Goal: Information Seeking & Learning: Understand process/instructions

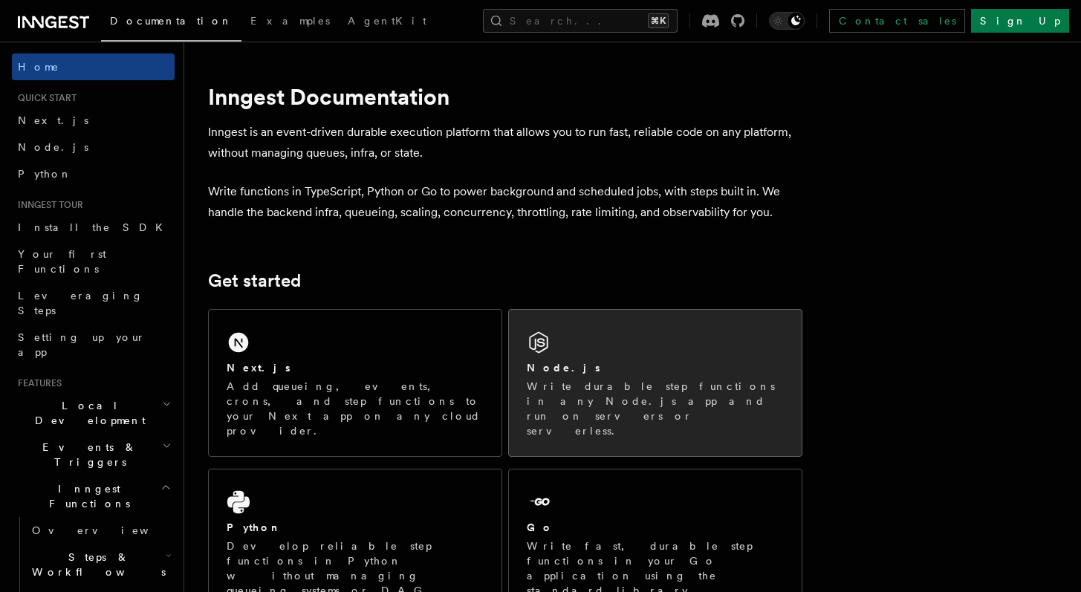
click at [582, 335] on div "Node.js Write durable step functions in any Node.js app and run on servers or s…" at bounding box center [655, 383] width 293 height 146
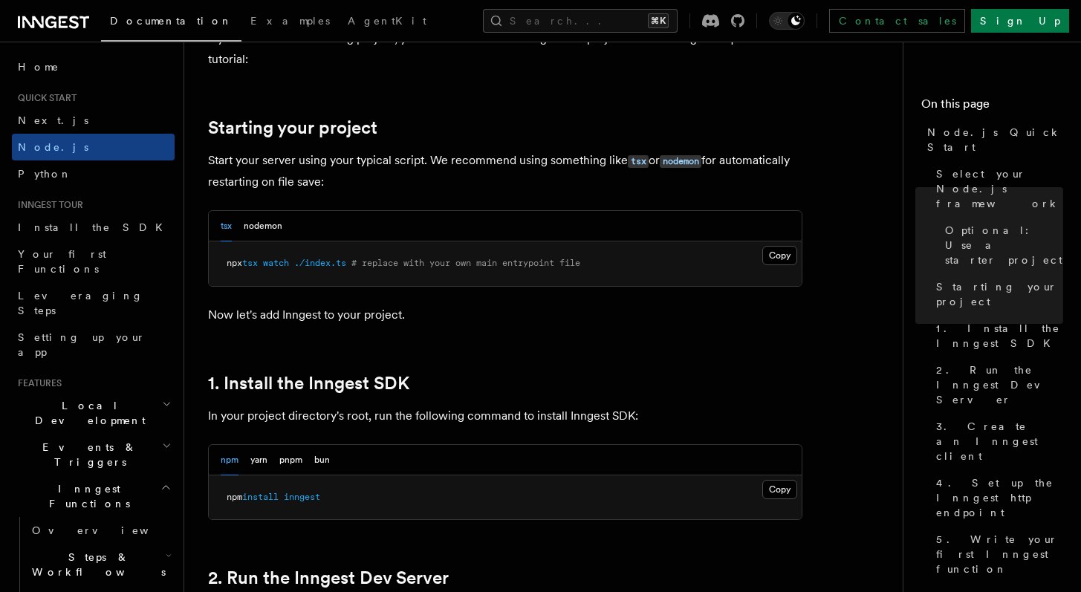
scroll to position [679, 0]
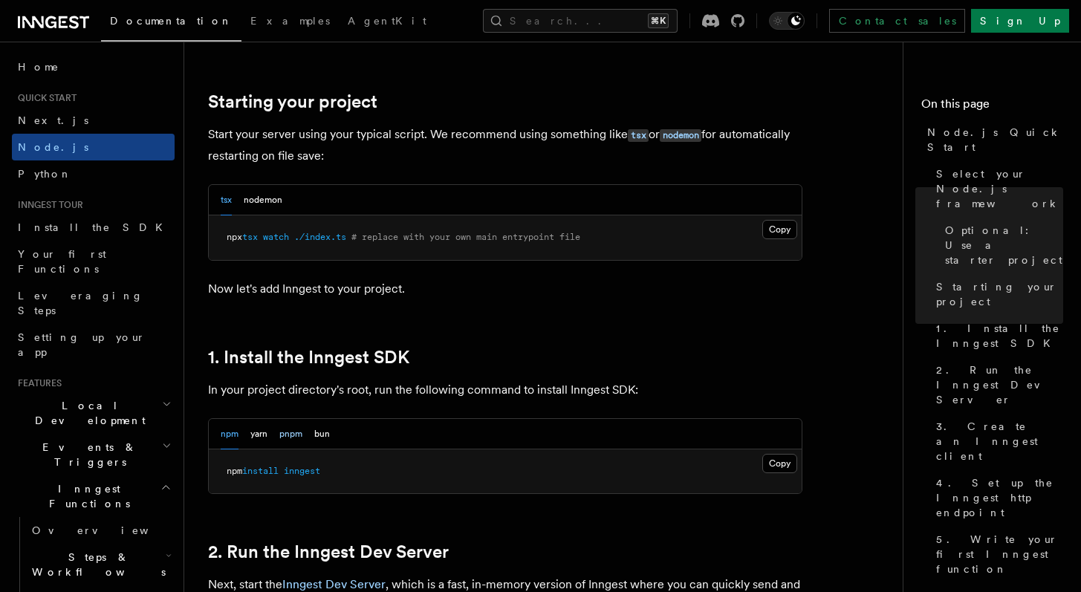
click at [282, 437] on button "pnpm" at bounding box center [290, 434] width 23 height 30
click at [772, 462] on button "Copy Copied" at bounding box center [780, 463] width 35 height 19
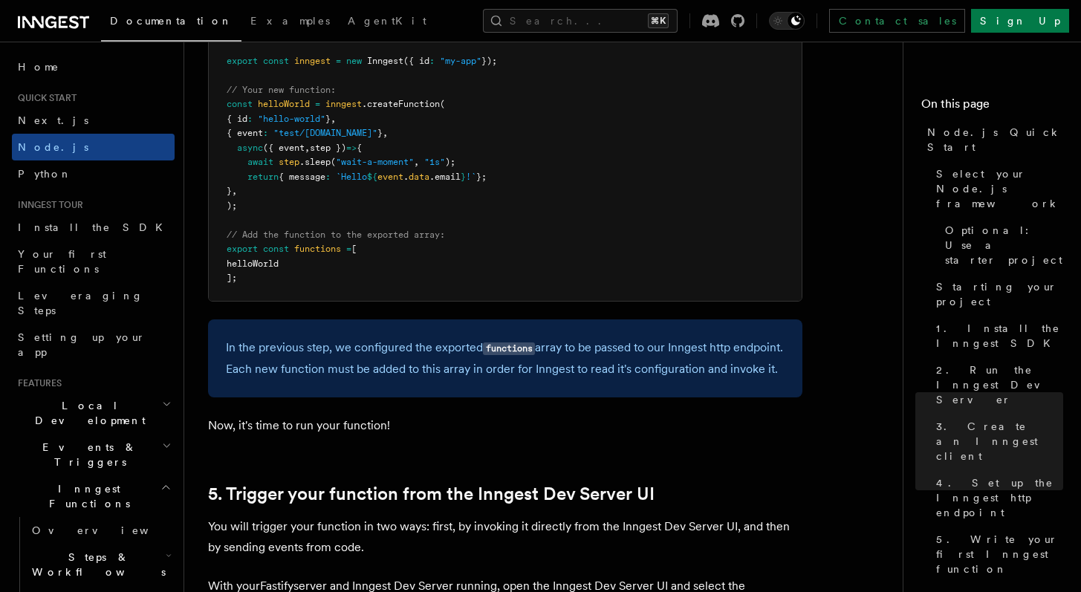
scroll to position [3185, 0]
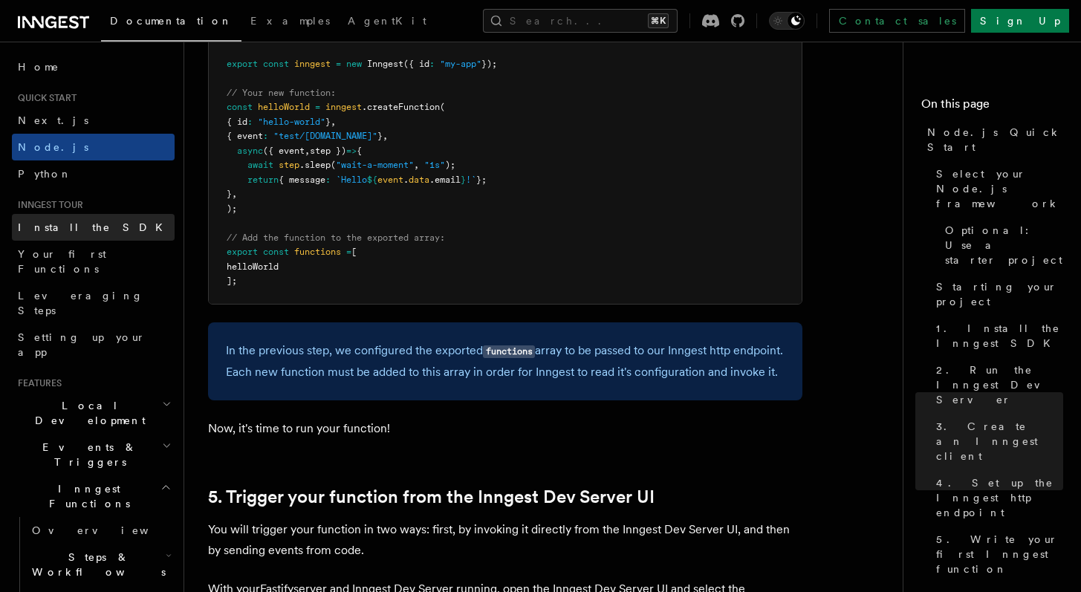
click at [90, 224] on link "Install the SDK" at bounding box center [93, 227] width 163 height 27
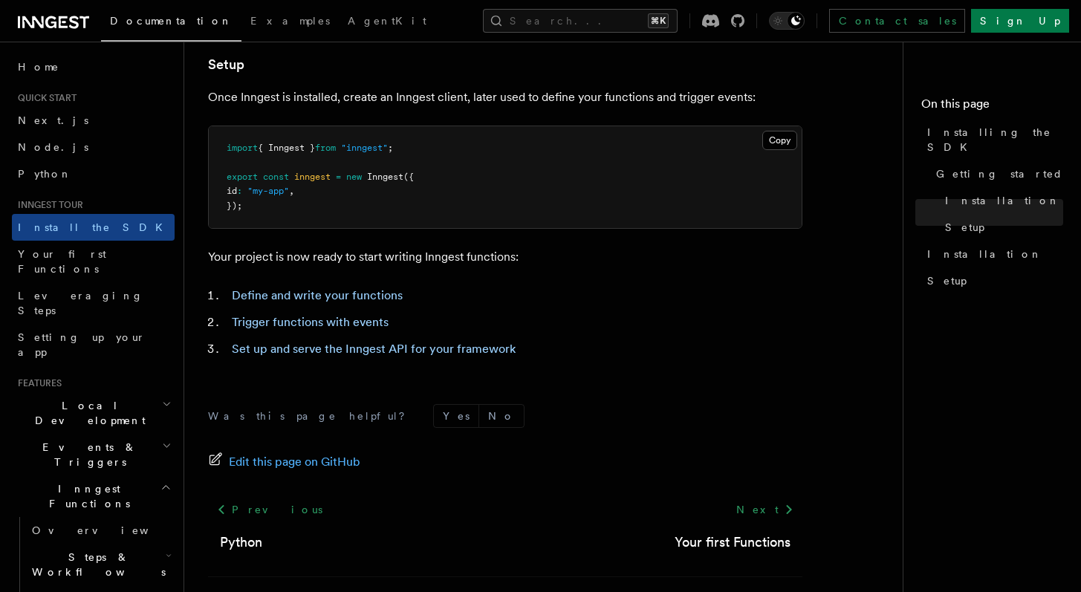
scroll to position [584, 0]
click at [96, 253] on span "Your first Functions" at bounding box center [62, 261] width 88 height 27
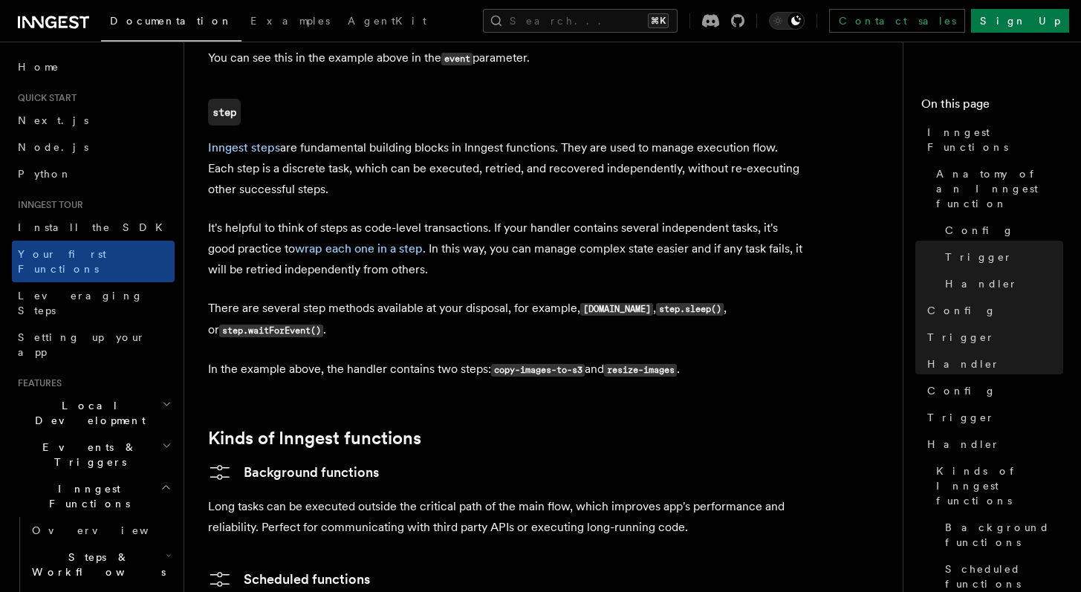
scroll to position [1722, 0]
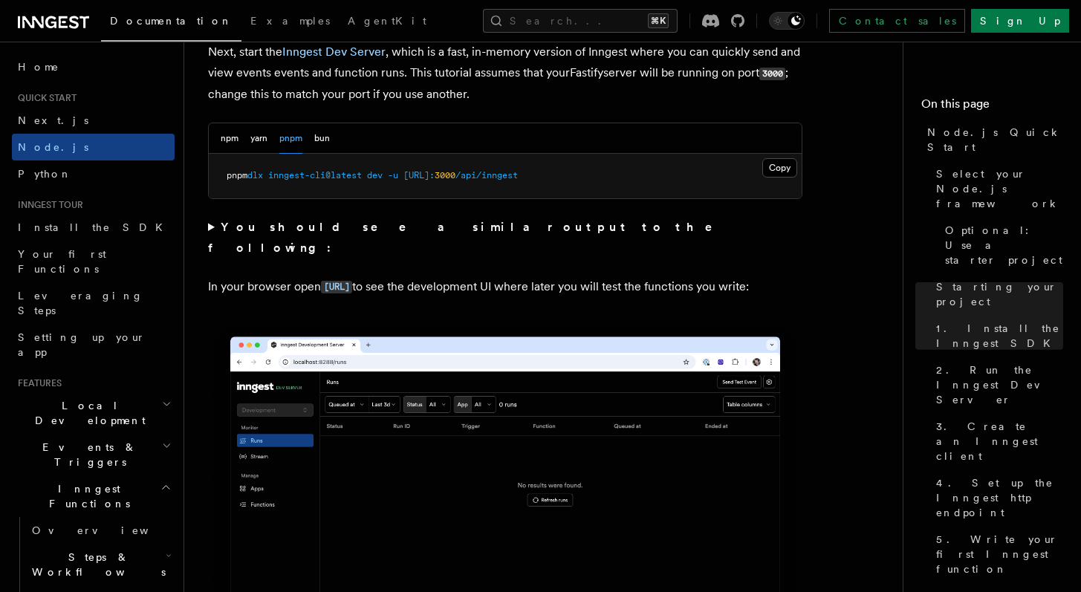
scroll to position [1203, 0]
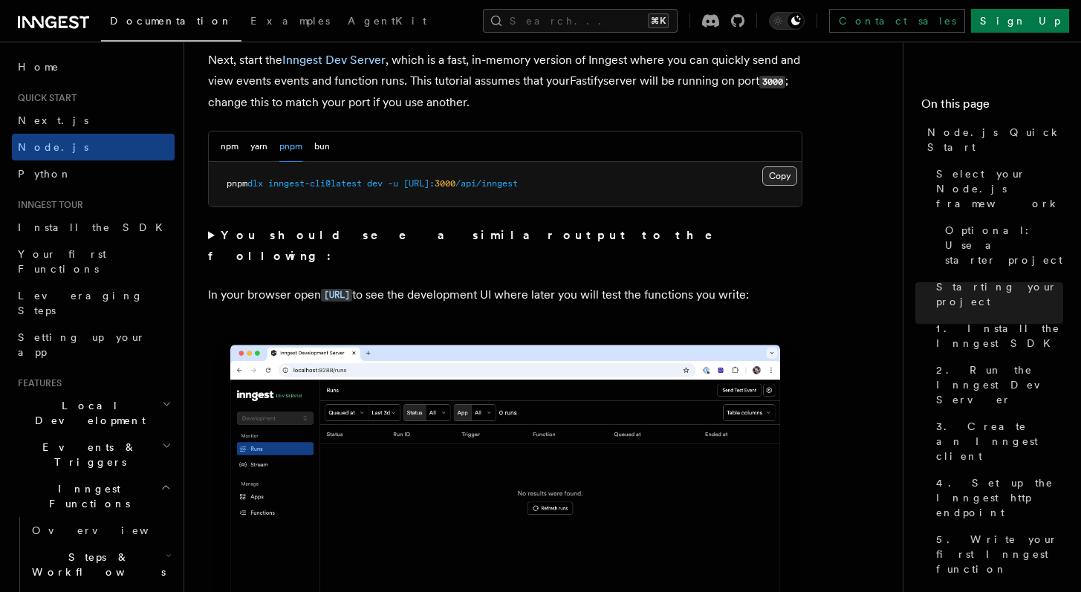
click at [782, 174] on button "Copy Copied" at bounding box center [780, 175] width 35 height 19
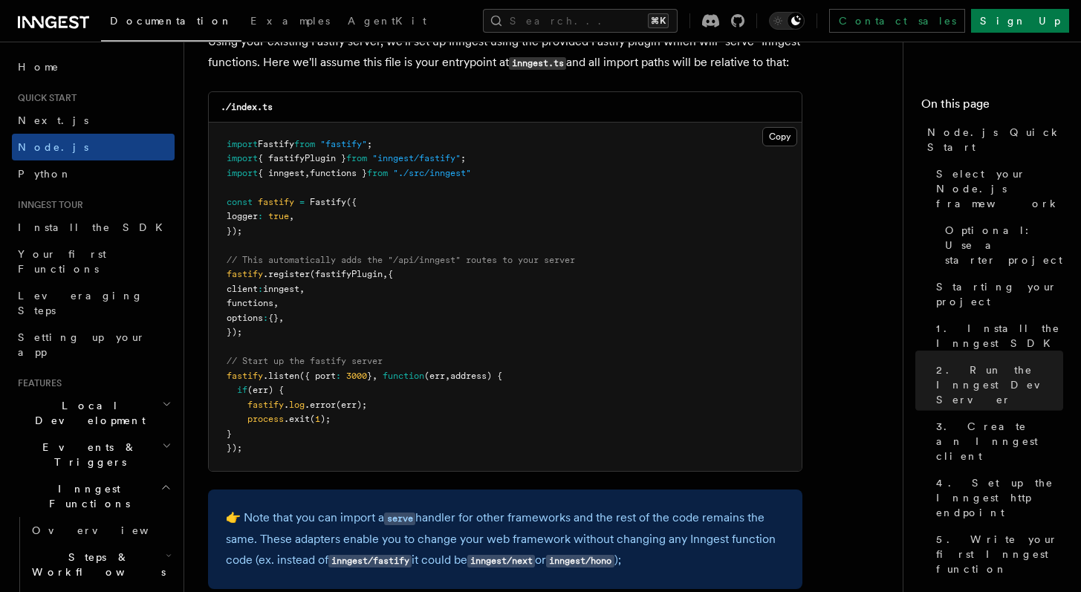
scroll to position [2317, 0]
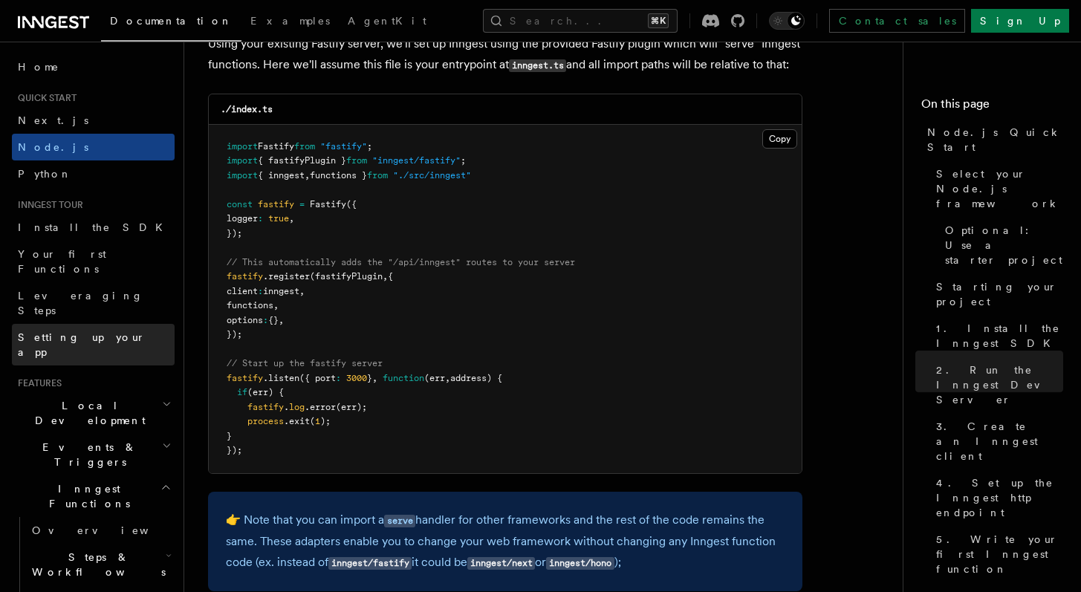
click at [58, 331] on span "Setting up your app" at bounding box center [82, 344] width 128 height 27
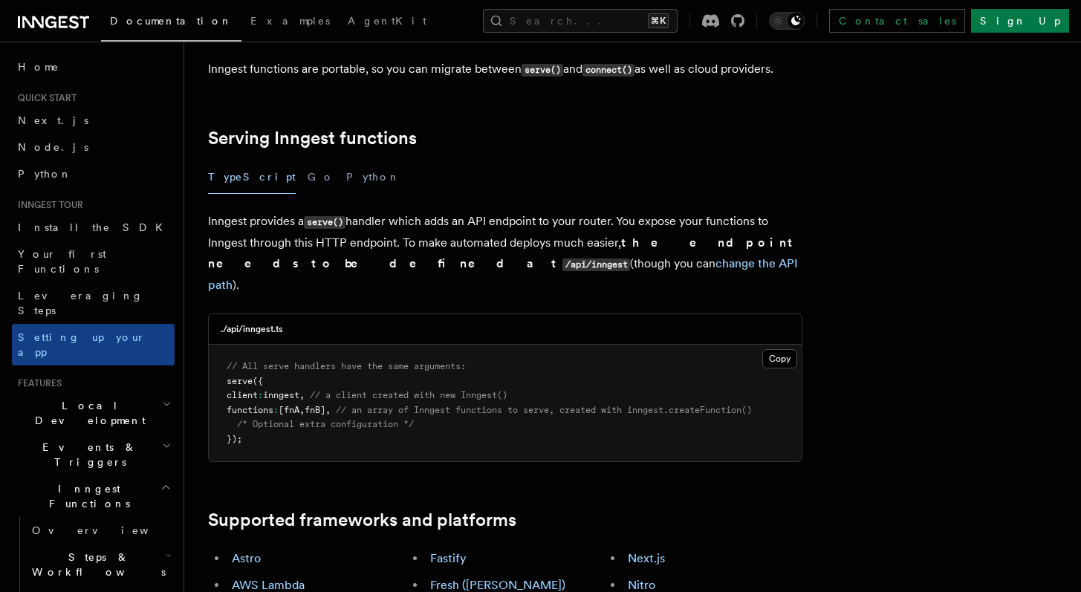
scroll to position [472, 0]
click at [791, 350] on button "Copy Copied" at bounding box center [780, 359] width 35 height 19
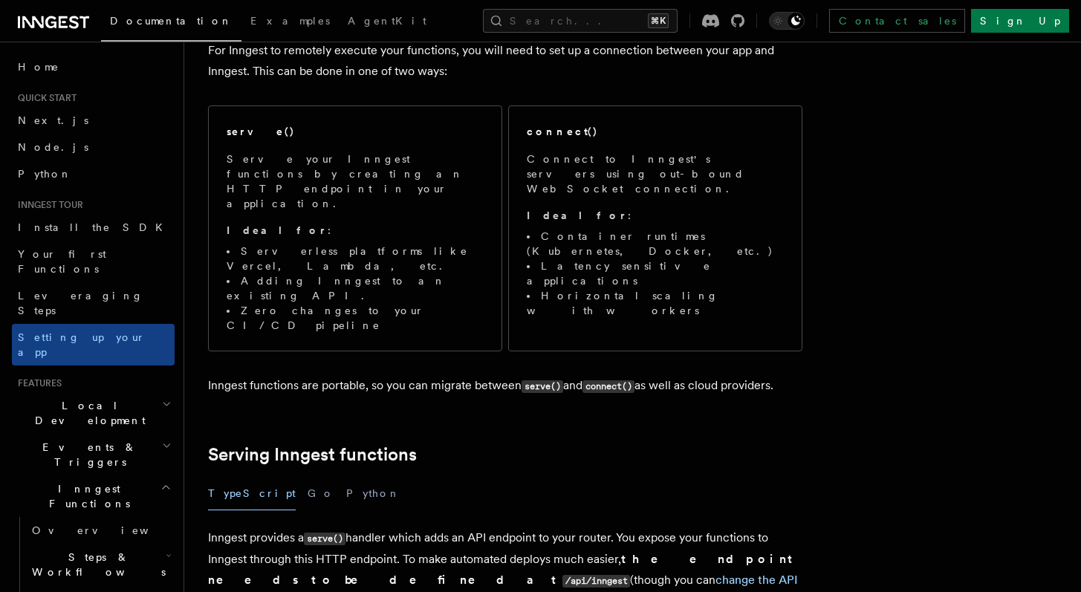
scroll to position [153, 0]
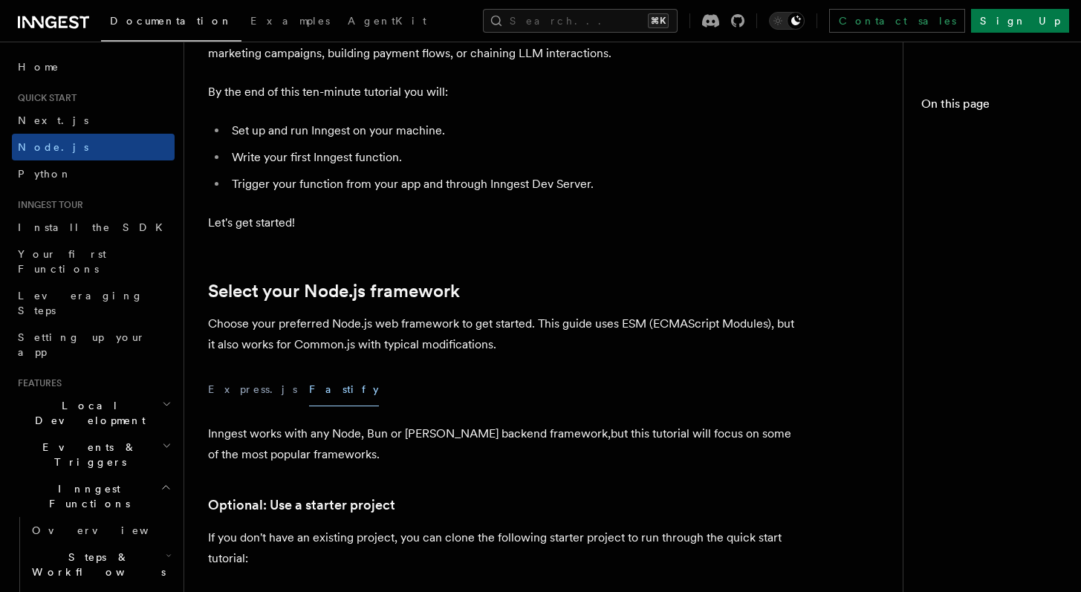
scroll to position [2289, 0]
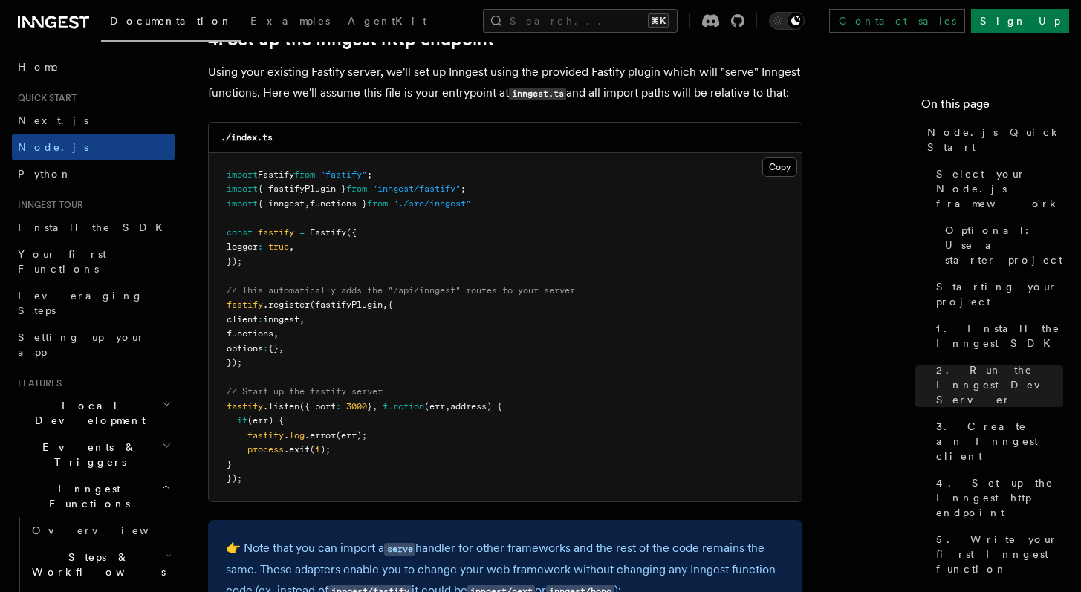
click at [372, 305] on span "(fastifyPlugin" at bounding box center [346, 305] width 73 height 10
click at [357, 310] on span "(fastifyPlugin" at bounding box center [346, 305] width 73 height 10
click at [360, 337] on pre "import Fastify from "fastify" ; import { fastifyPlugin } from "inngest/fastify"…" at bounding box center [505, 327] width 593 height 349
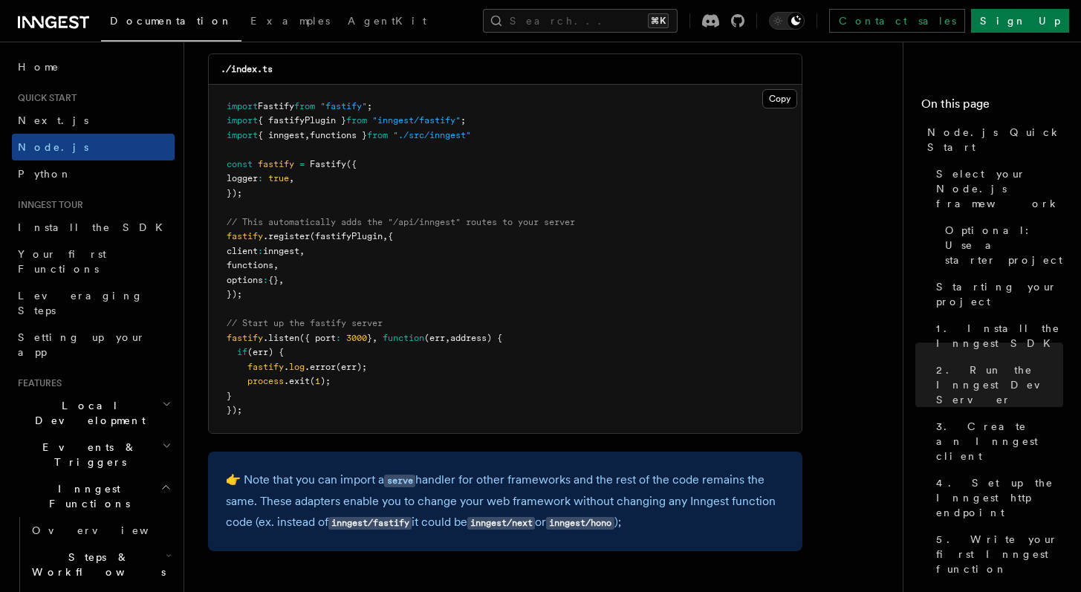
scroll to position [2363, 0]
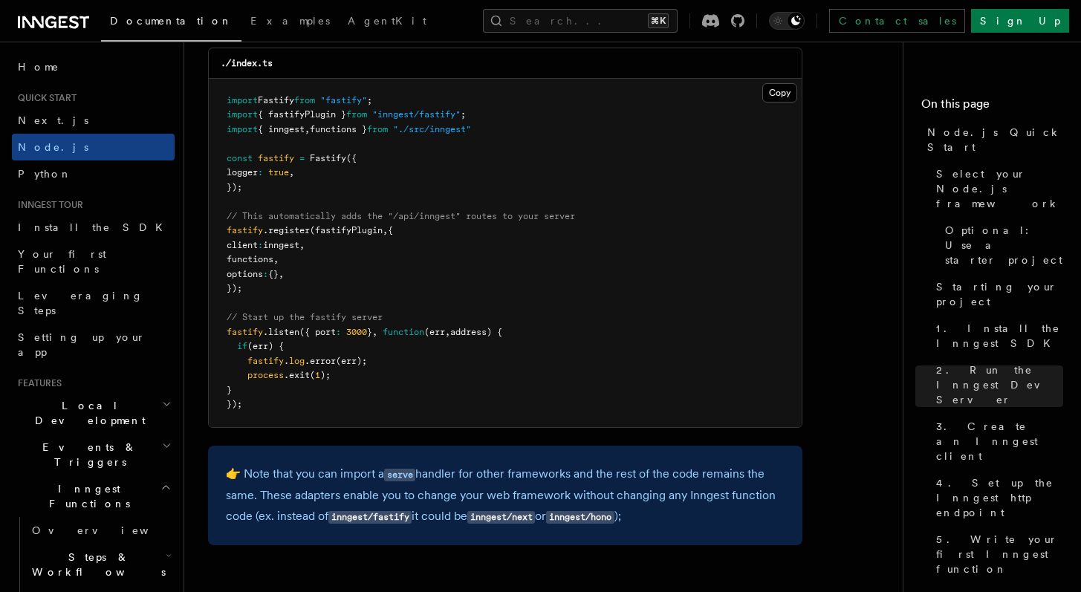
click at [348, 236] on span "(fastifyPlugin" at bounding box center [346, 230] width 73 height 10
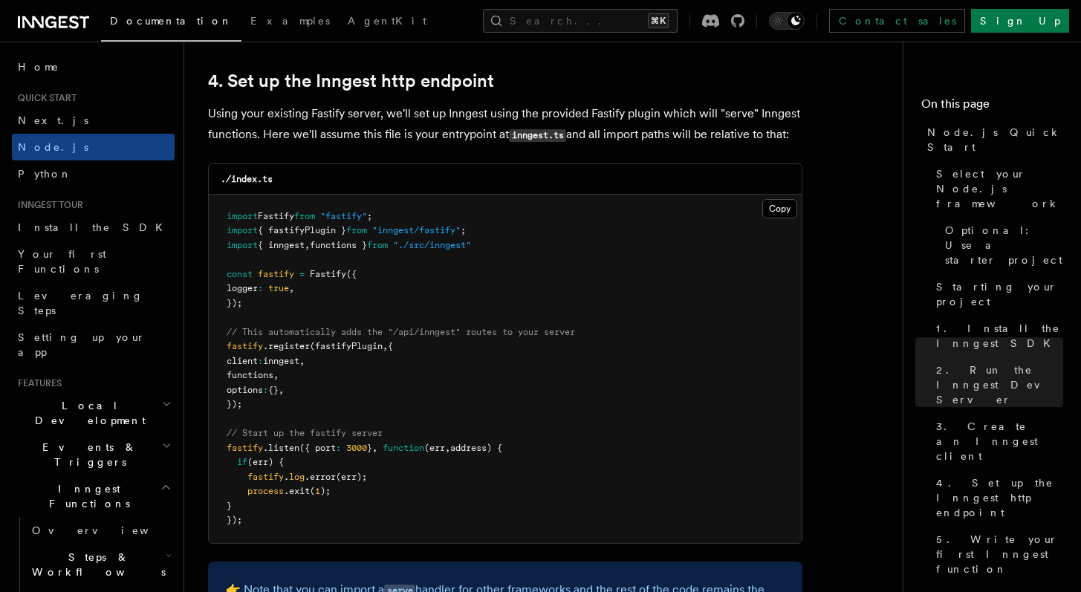
scroll to position [2250, 0]
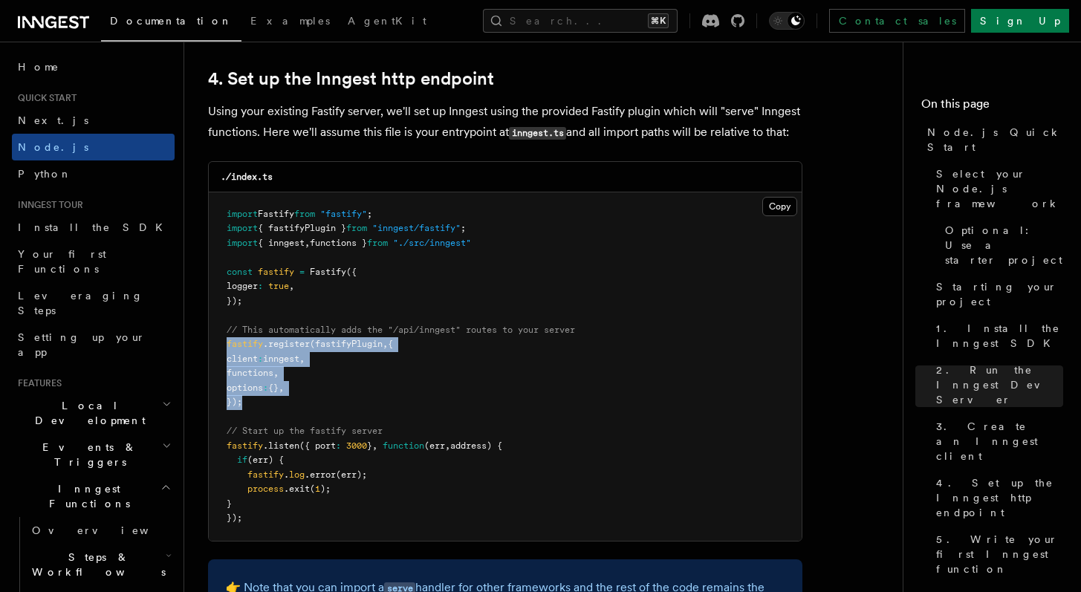
drag, startPoint x: 250, startPoint y: 406, endPoint x: 229, endPoint y: 352, distance: 57.7
click at [229, 352] on pre "import Fastify from "fastify" ; import { fastifyPlugin } from "inngest/fastify"…" at bounding box center [505, 366] width 593 height 349
copy code "fastify .register (fastifyPlugin , { client : inngest , functions , options : {…"
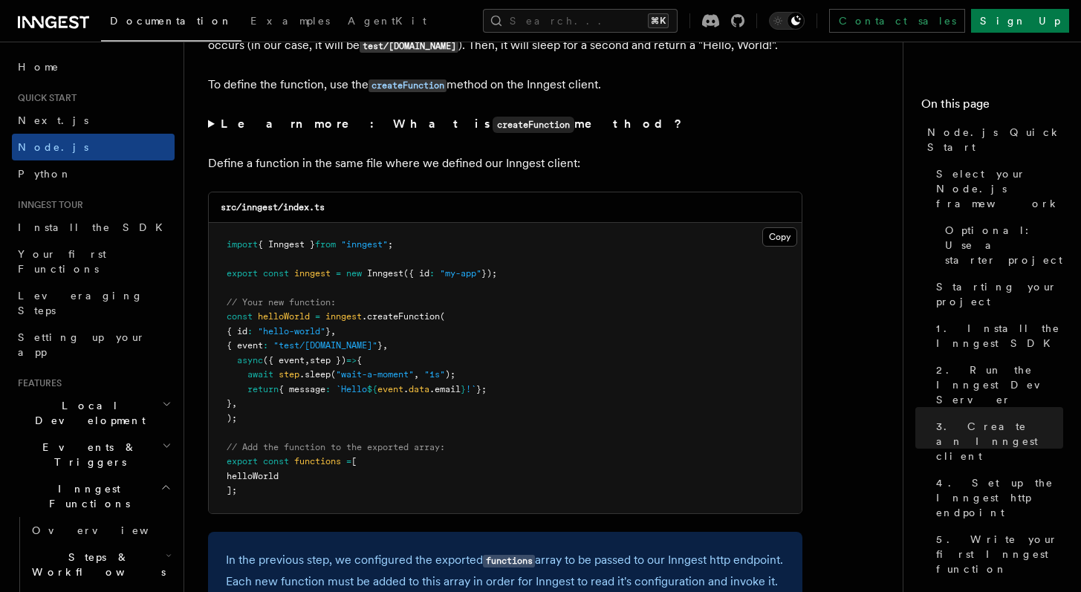
scroll to position [2976, 0]
click at [773, 245] on button "Copy Copied" at bounding box center [780, 236] width 35 height 19
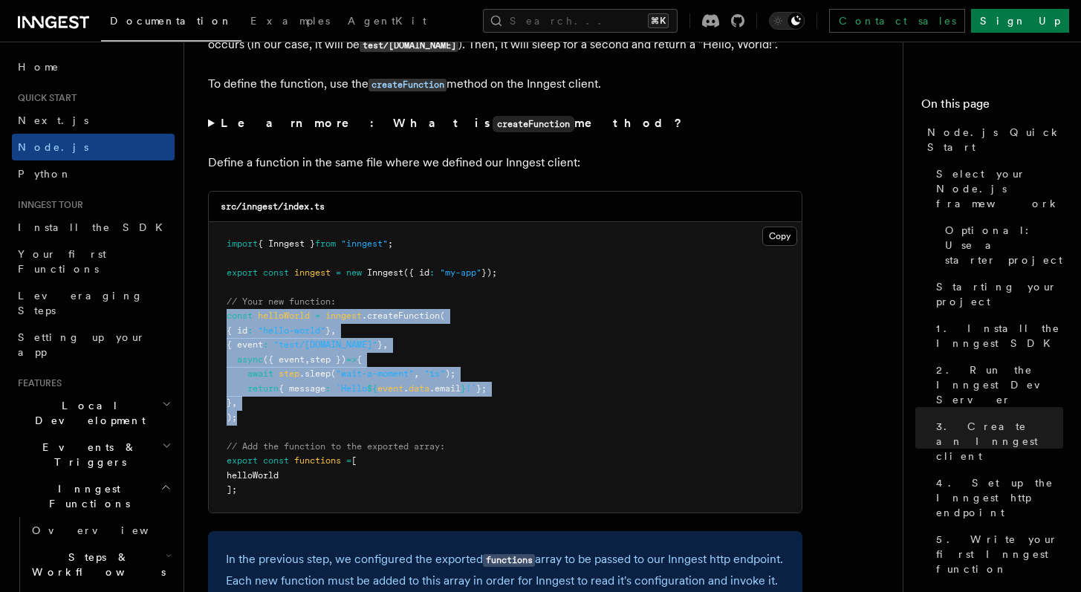
drag, startPoint x: 254, startPoint y: 424, endPoint x: 229, endPoint y: 325, distance: 102.7
click at [229, 325] on pre "import { Inngest } from "inngest" ; export const inngest = new Inngest ({ id : …" at bounding box center [505, 367] width 593 height 291
copy code "const helloWorld = inngest .createFunction ( { id : "hello-world" } , { event :…"
click at [577, 362] on pre "import { Inngest } from "inngest" ; export const inngest = new Inngest ({ id : …" at bounding box center [505, 367] width 593 height 291
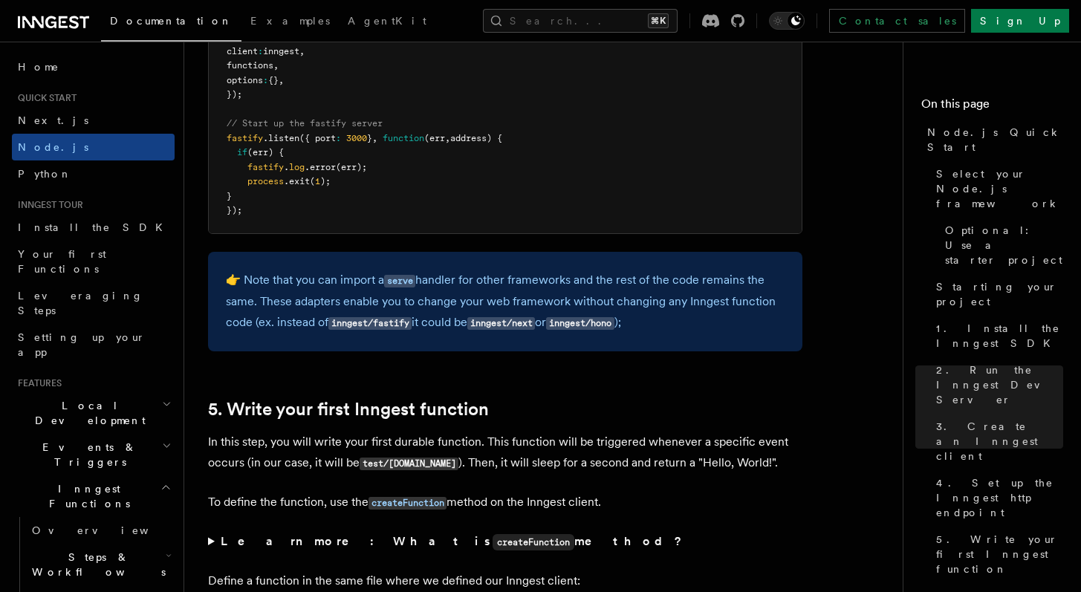
scroll to position [2556, 0]
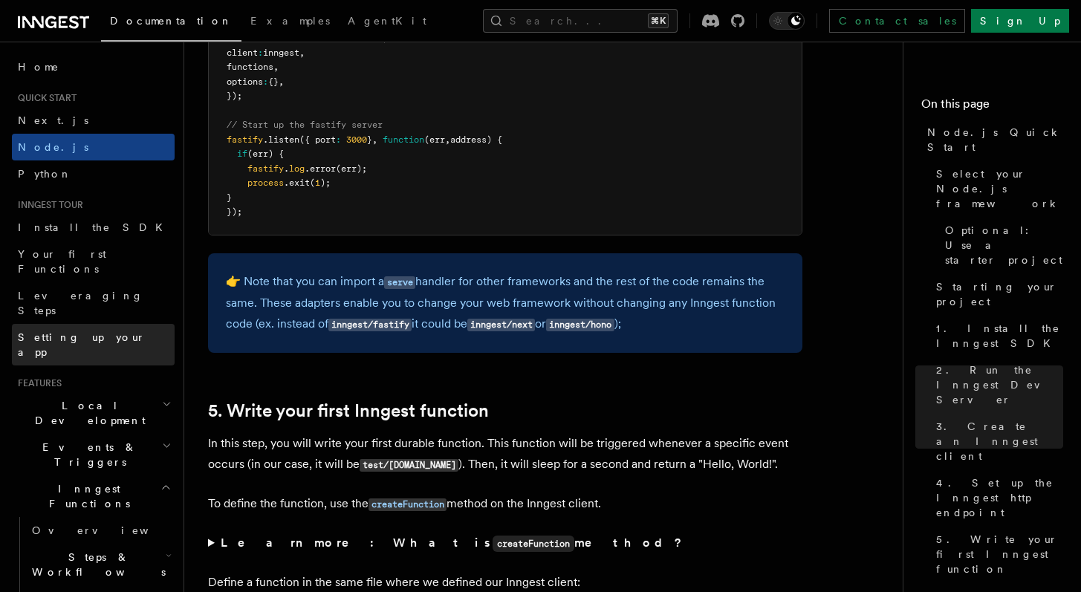
click at [99, 331] on span "Setting up your app" at bounding box center [82, 344] width 128 height 27
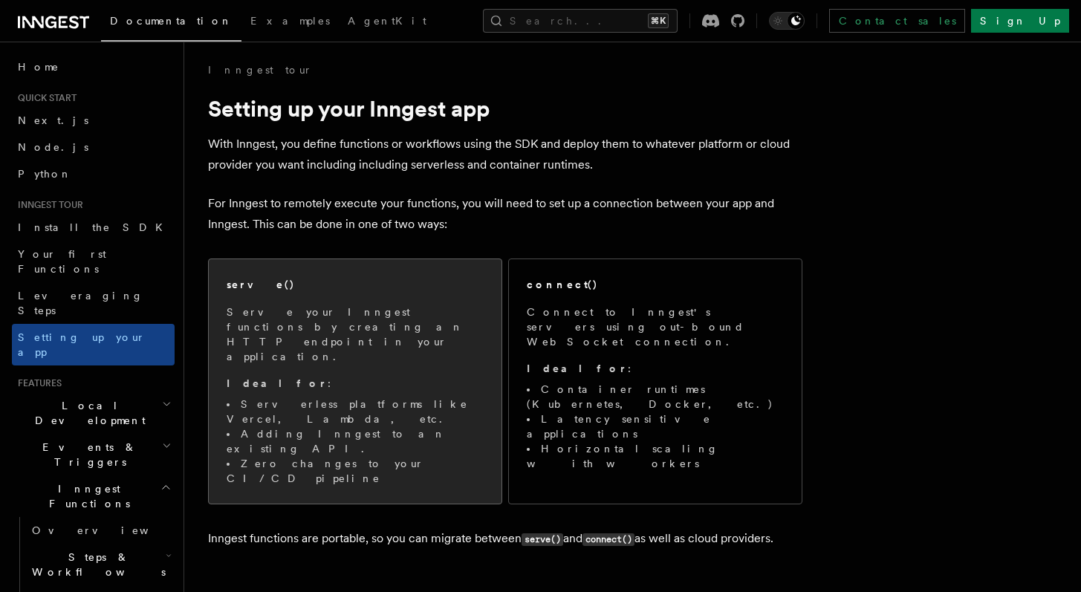
click at [342, 333] on p "Serve your Inngest functions by creating an HTTP endpoint in your application." at bounding box center [355, 334] width 257 height 59
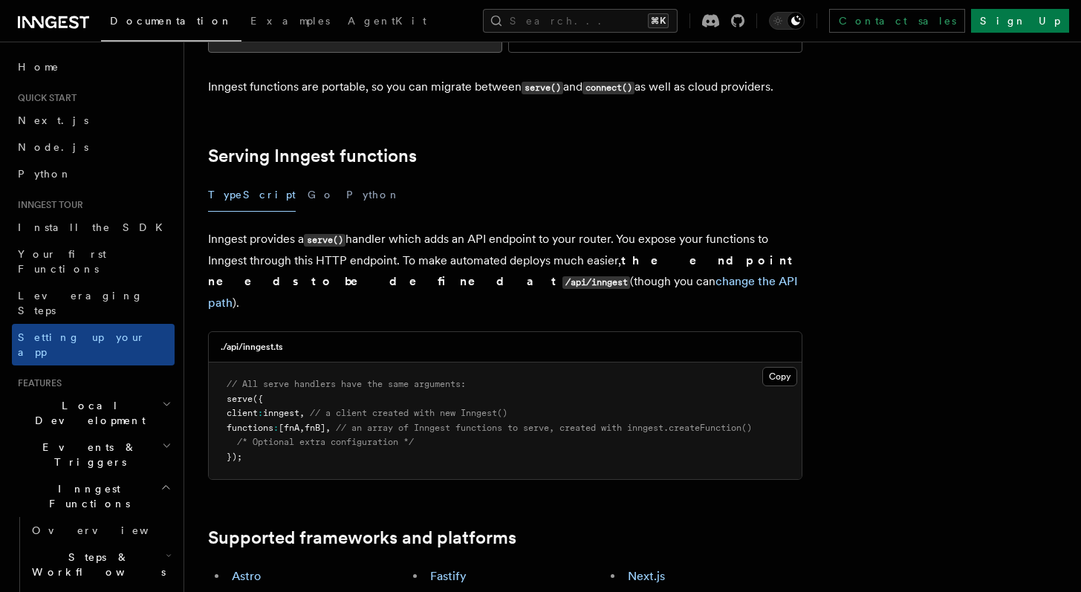
scroll to position [455, 0]
click at [608, 229] on p "Inngest provides a serve() handler which adds an API endpoint to your router. Y…" at bounding box center [505, 271] width 595 height 85
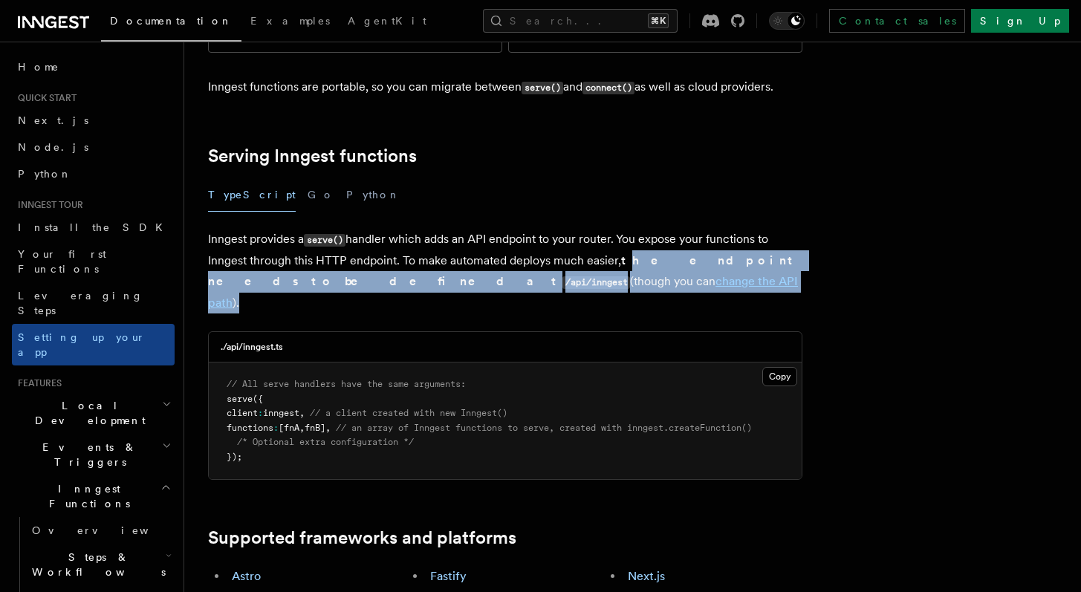
drag, startPoint x: 626, startPoint y: 184, endPoint x: 818, endPoint y: 206, distance: 193.7
click at [634, 229] on p "Inngest provides a serve() handler which adds an API endpoint to your router. Y…" at bounding box center [505, 271] width 595 height 85
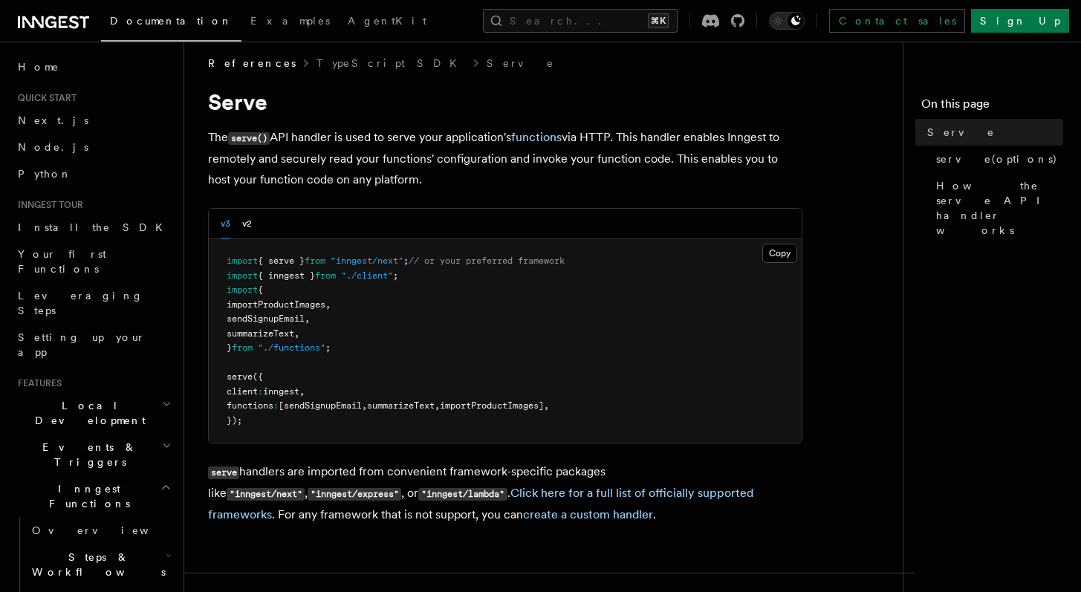
scroll to position [17, 0]
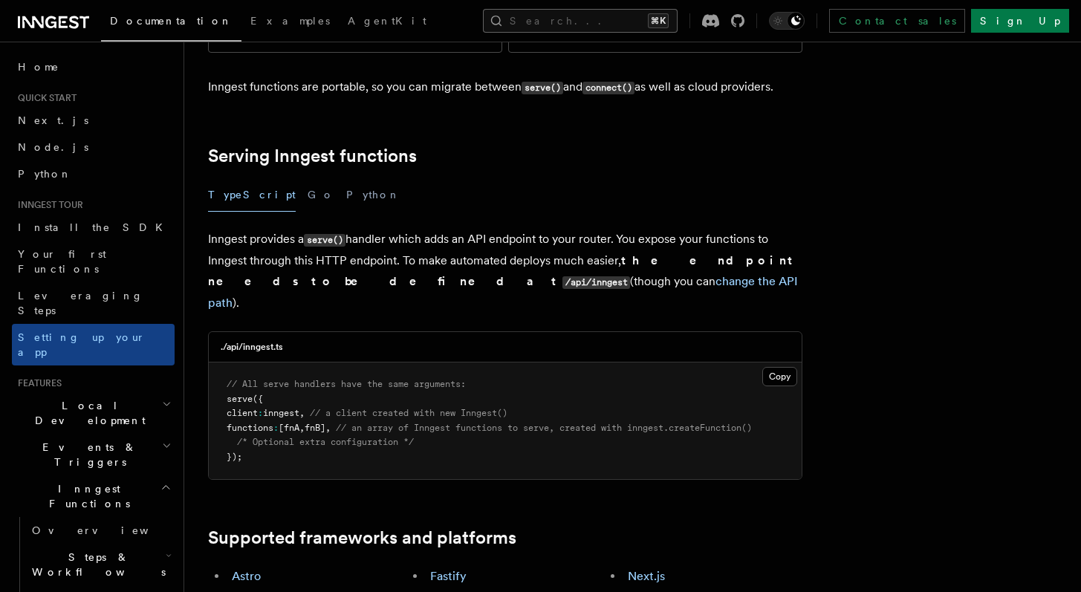
click at [560, 23] on button "Search... ⌘K" at bounding box center [580, 21] width 195 height 24
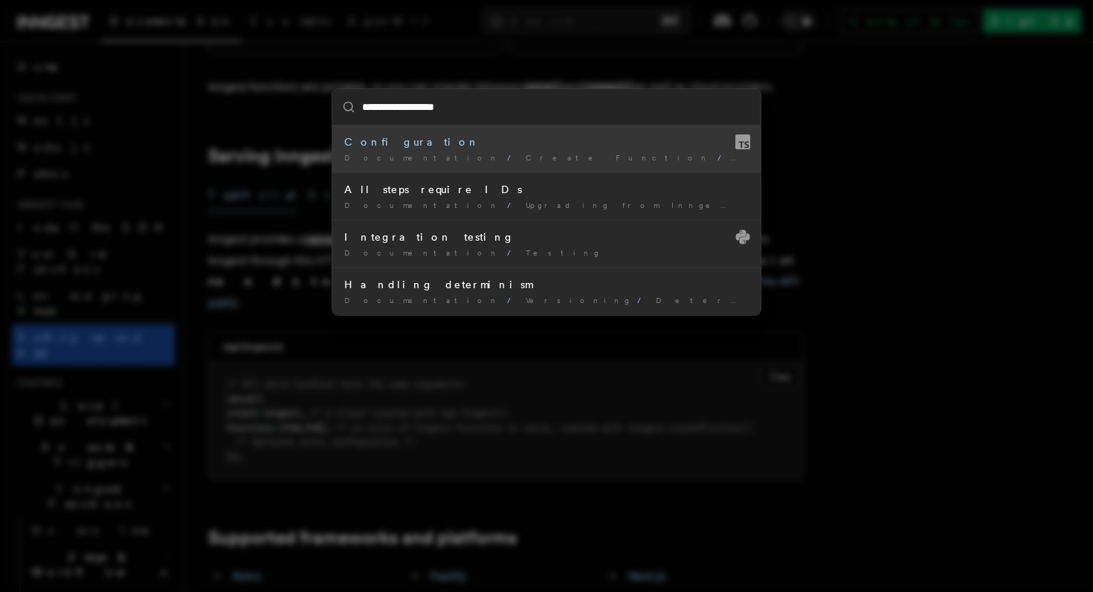
type input "**********"
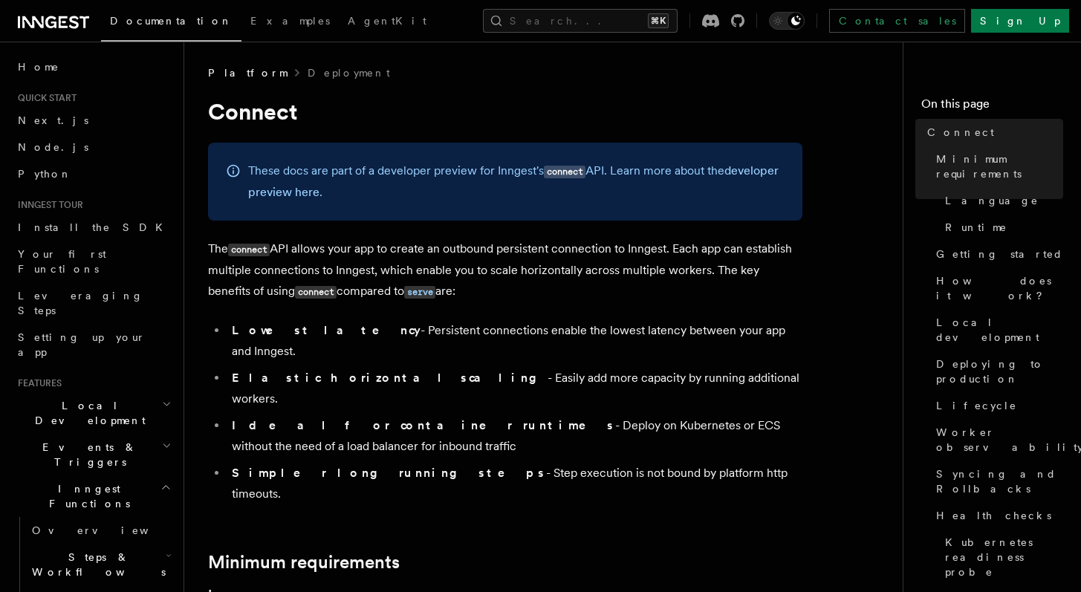
scroll to position [455, 0]
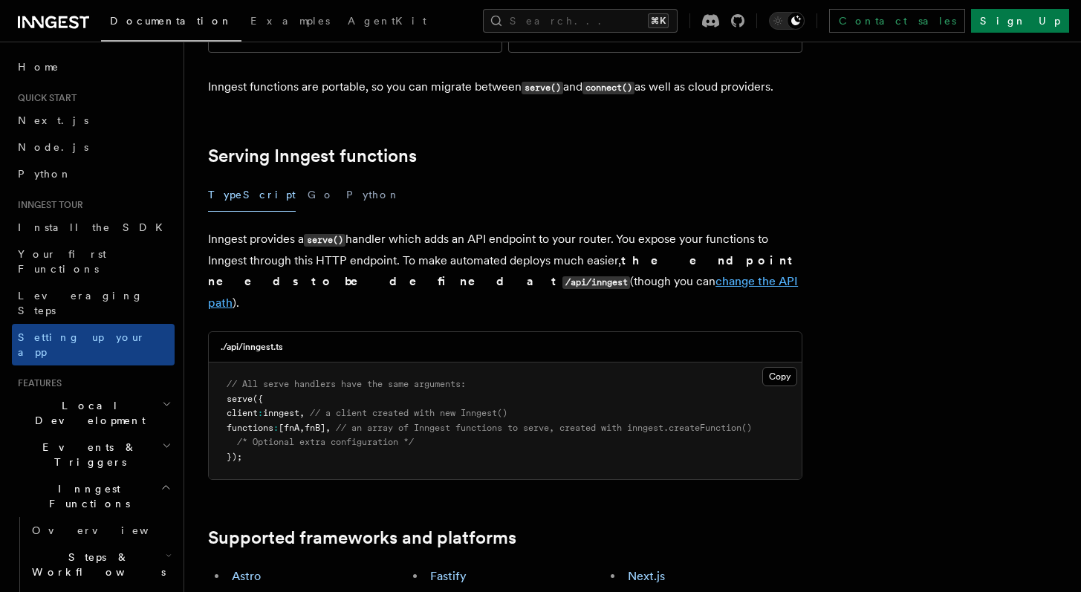
click at [419, 274] on link "change the API path" at bounding box center [503, 292] width 590 height 36
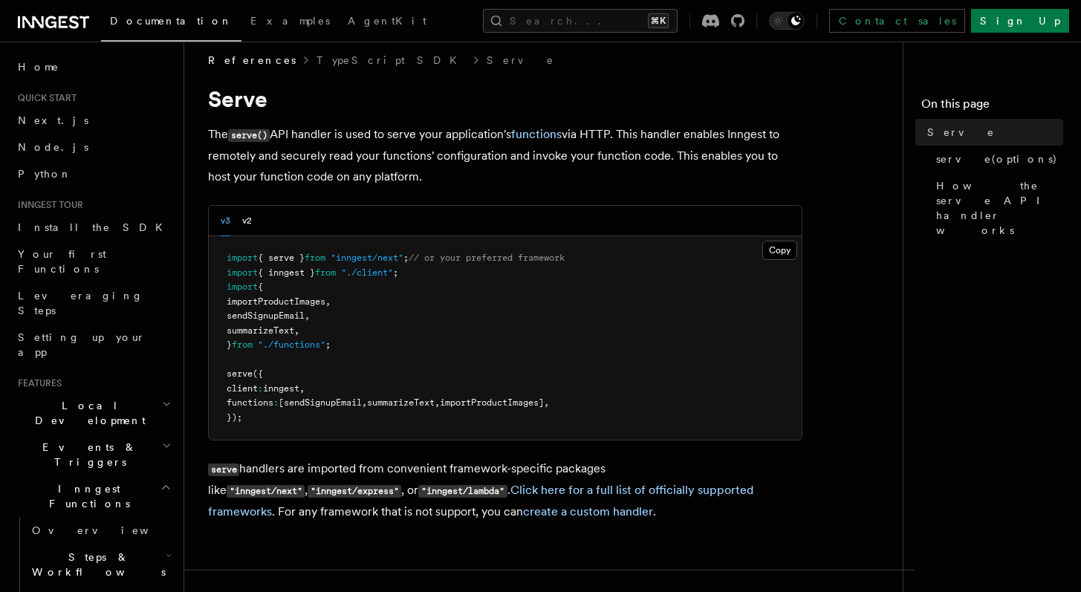
scroll to position [709, 0]
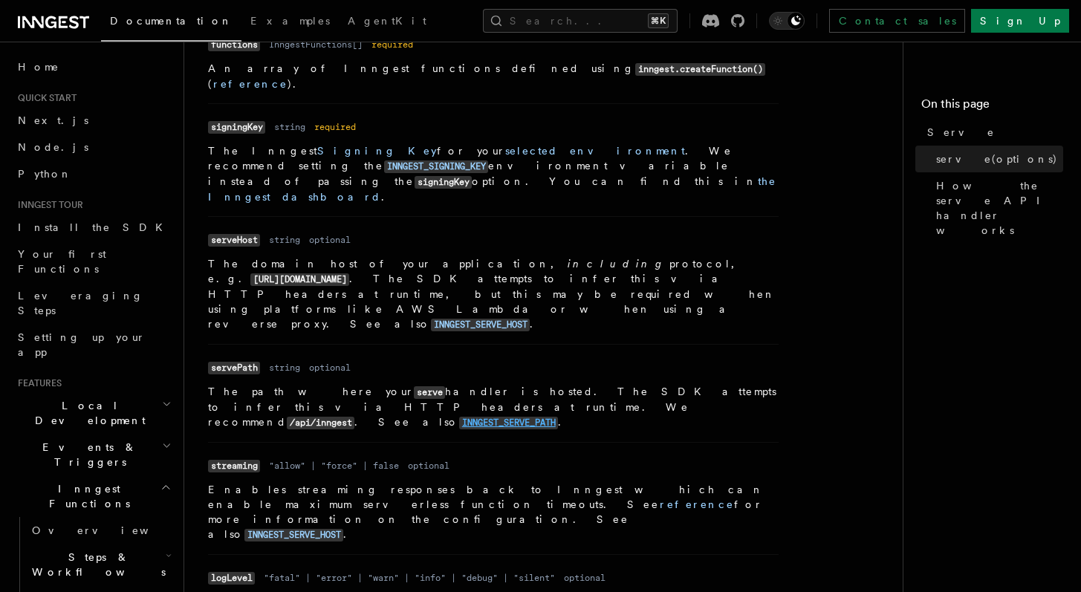
click at [459, 417] on code "INNGEST_SERVE_PATH" at bounding box center [508, 423] width 99 height 13
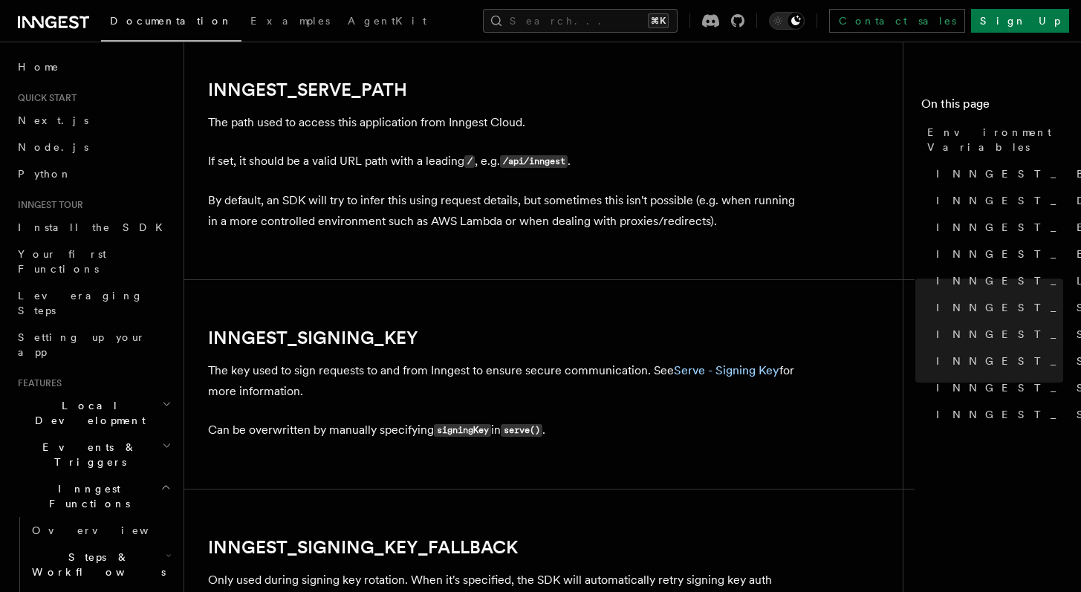
scroll to position [2368, 0]
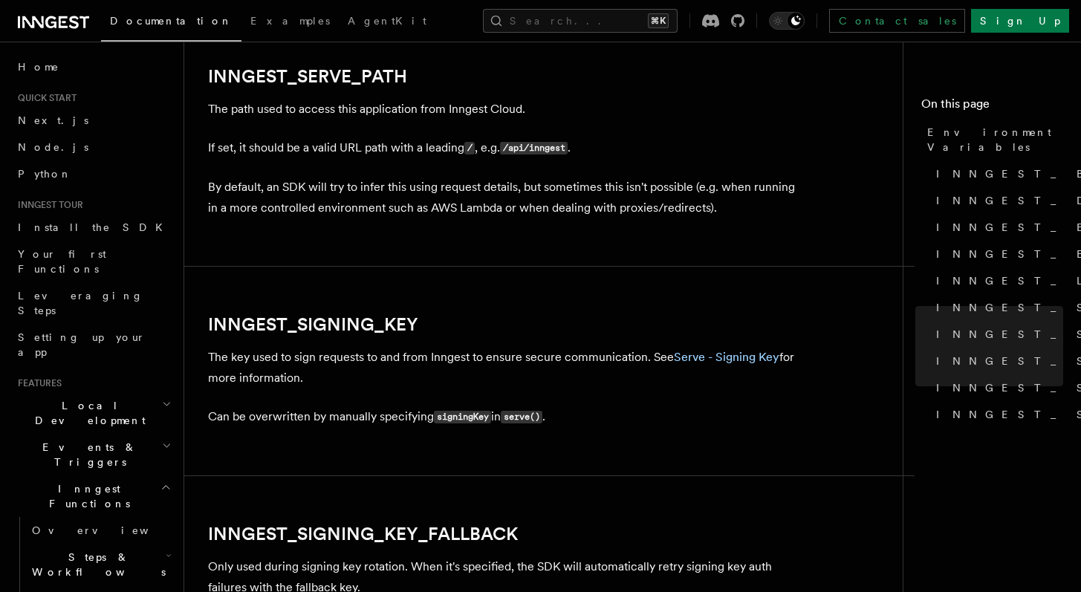
click at [333, 156] on p "If set, it should be a valid URL path with a leading / , e.g. /api/inngest ." at bounding box center [505, 148] width 595 height 22
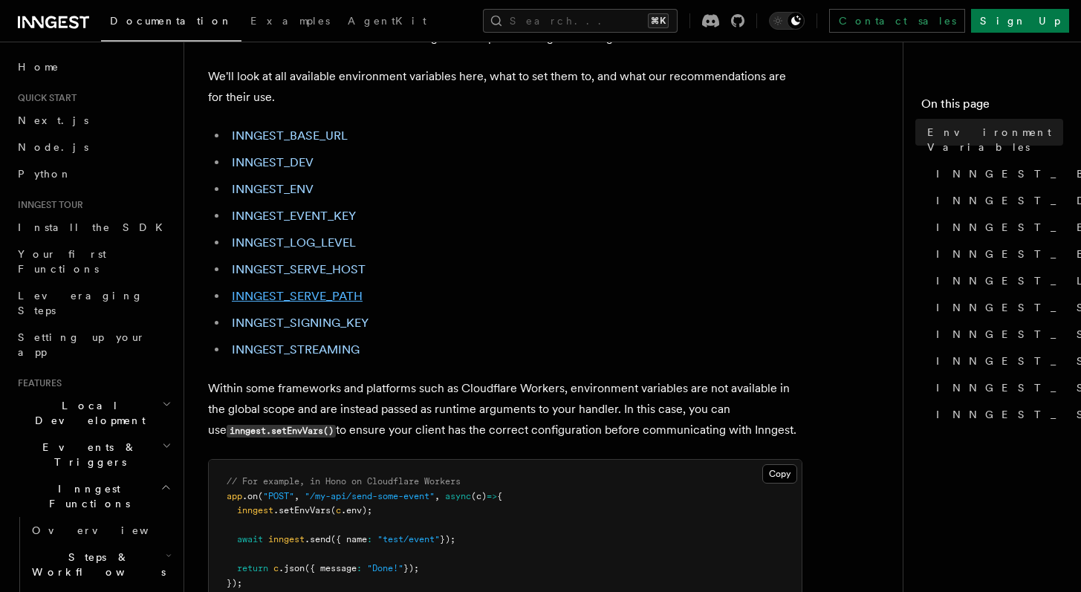
click at [346, 293] on link "INNGEST_SERVE_PATH" at bounding box center [297, 296] width 131 height 14
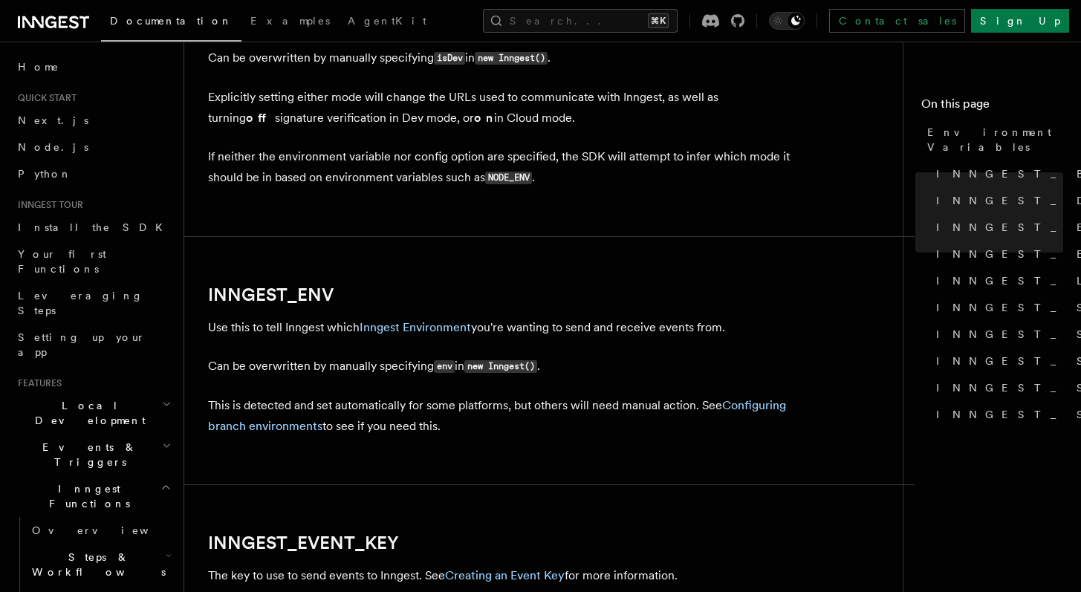
scroll to position [1178, 0]
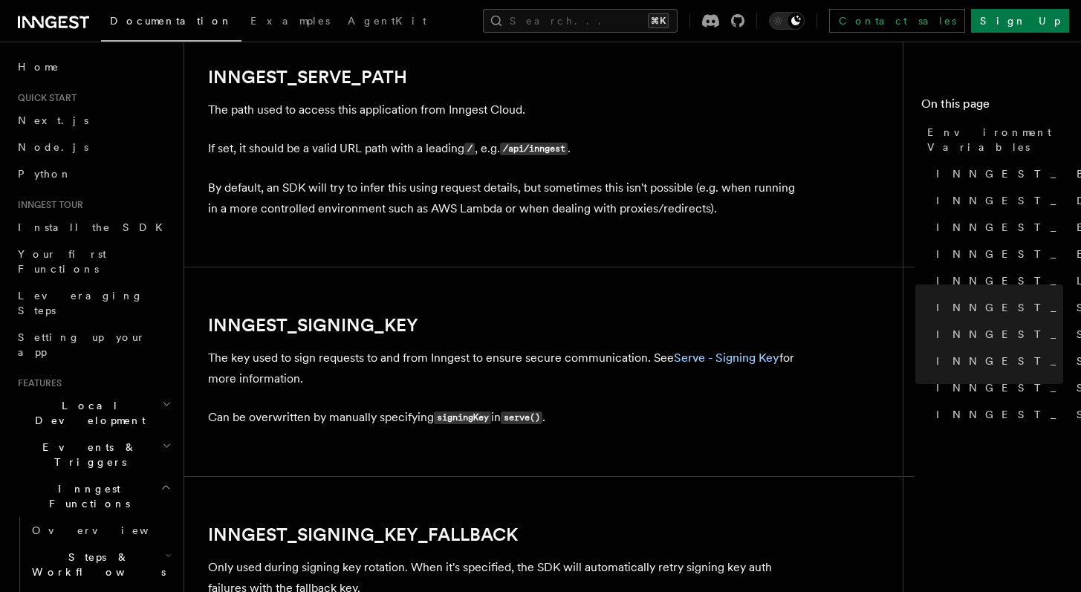
scroll to position [2368, 0]
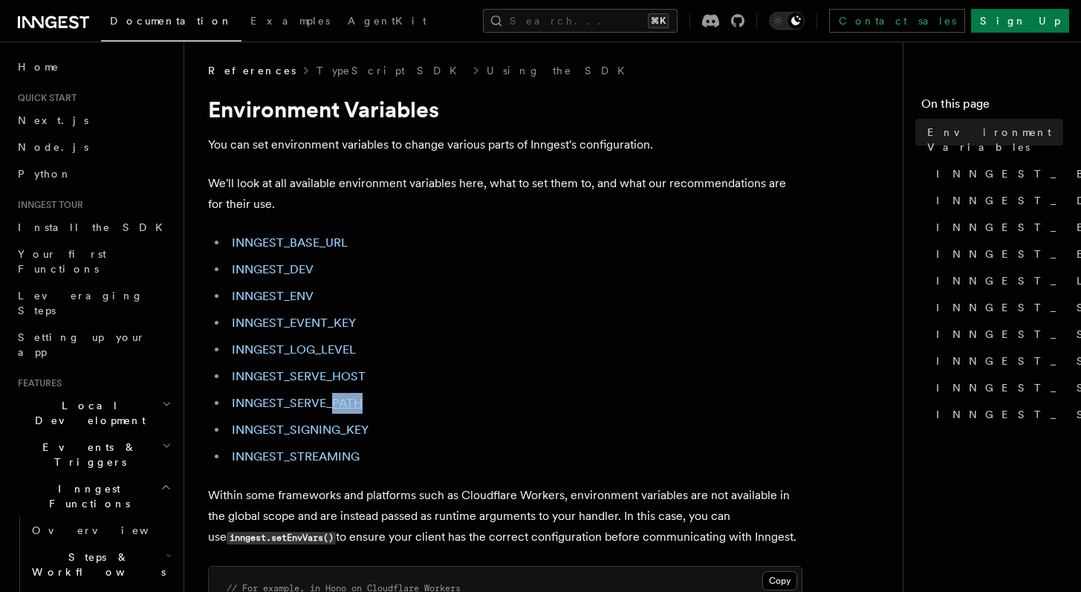
scroll to position [0, 0]
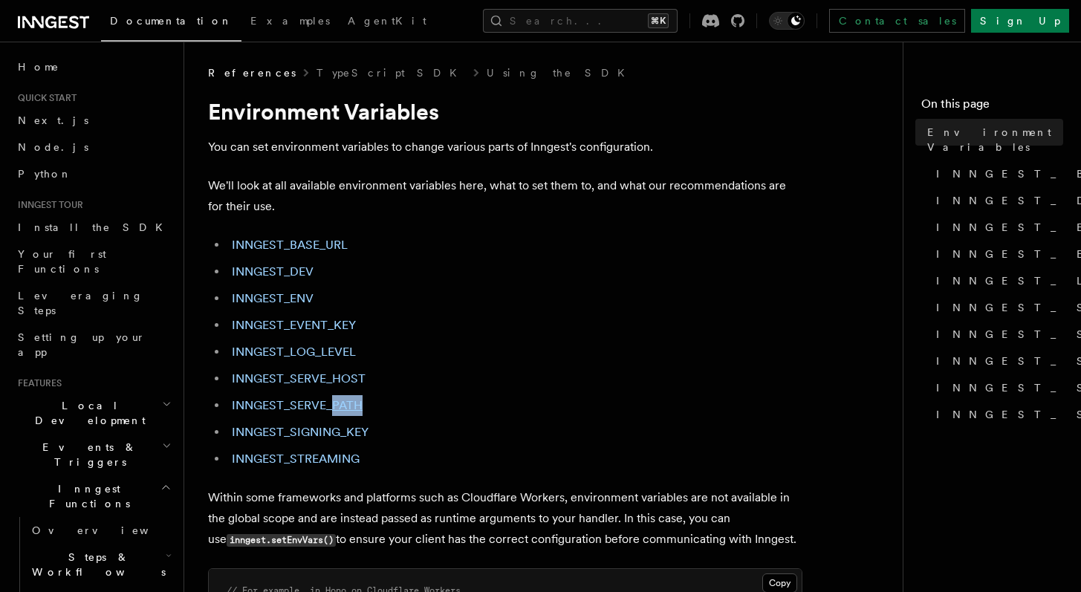
scroll to position [709, 0]
